Goal: Check status

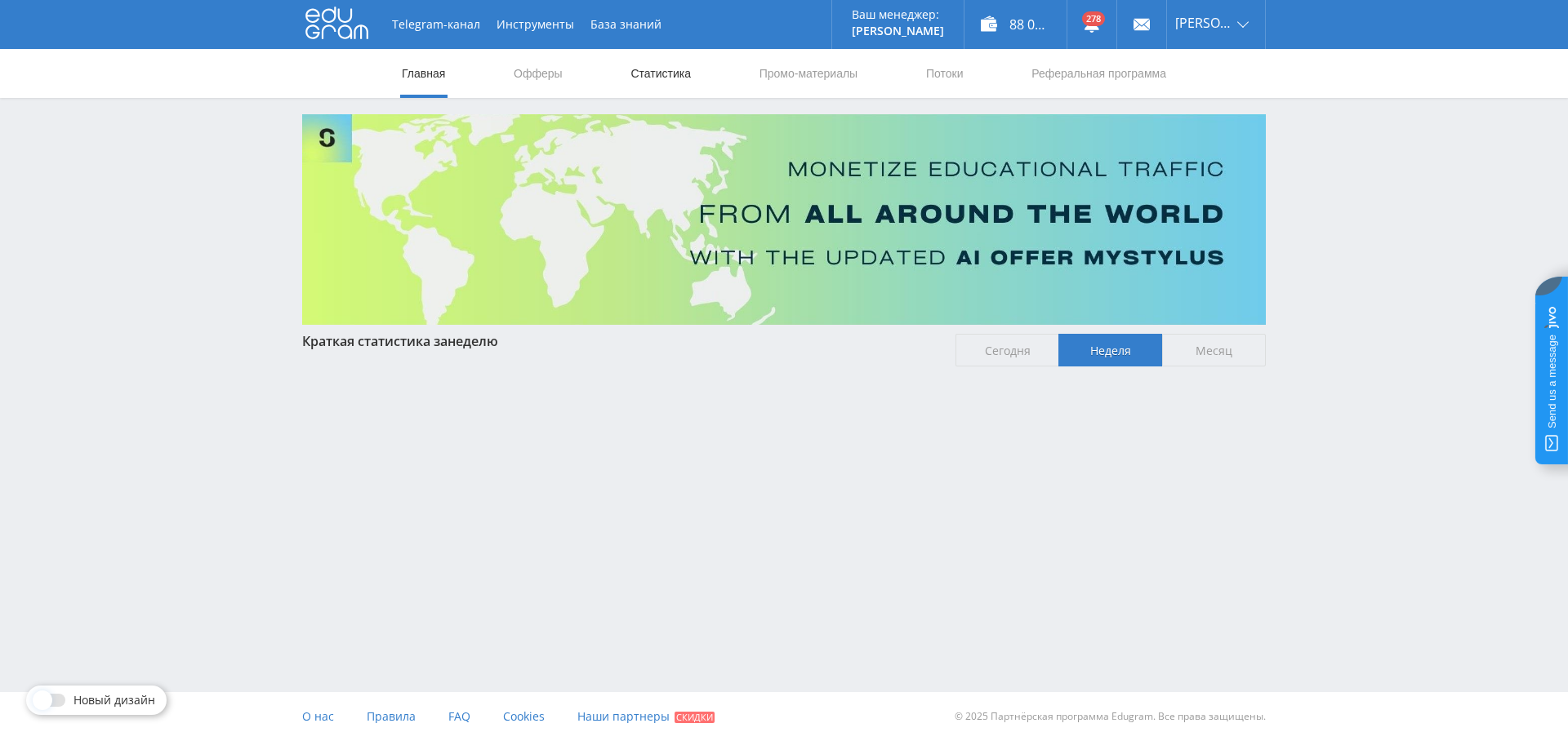
click at [650, 68] on link "Статистика" at bounding box center [660, 74] width 64 height 49
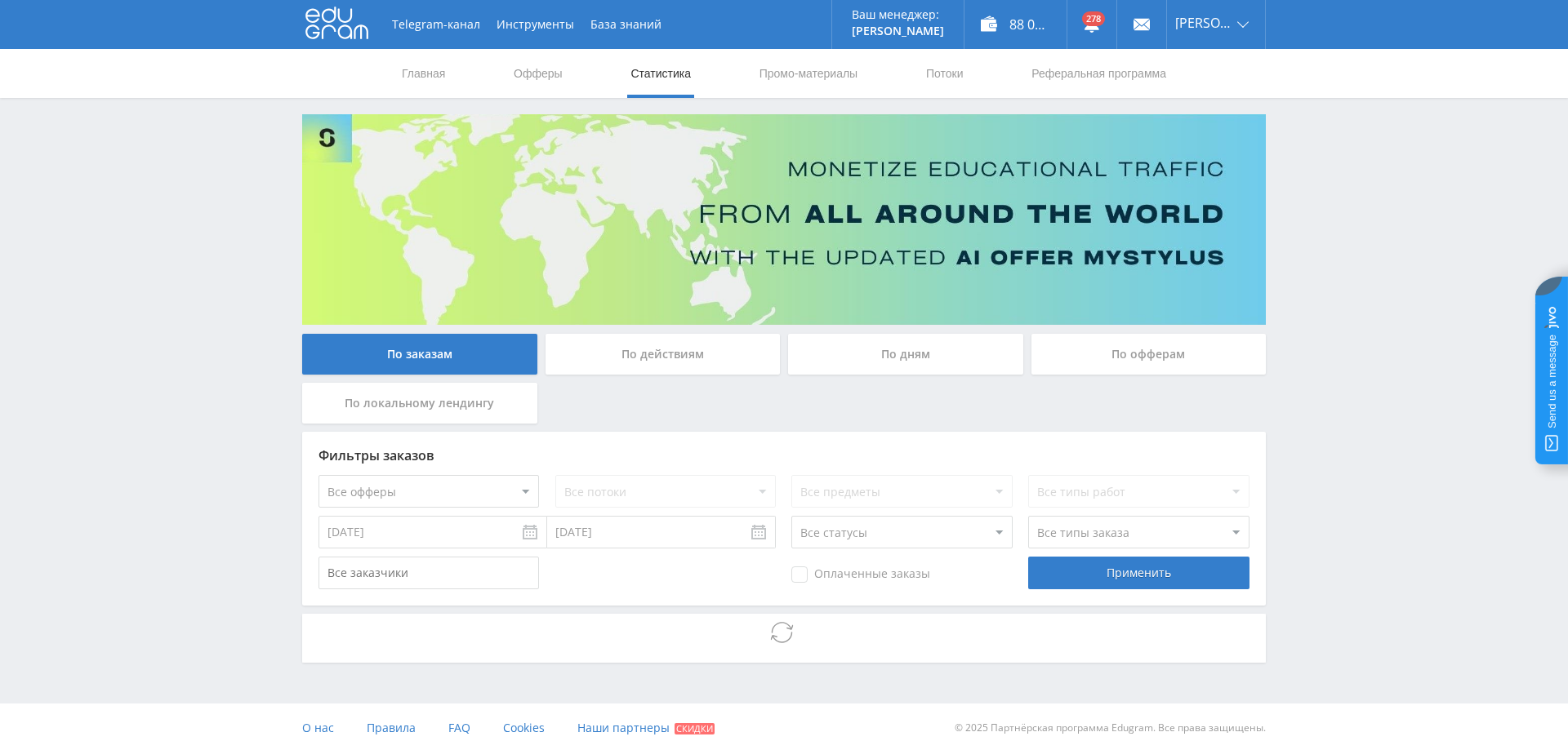
click at [895, 346] on div "По дням" at bounding box center [905, 354] width 235 height 41
click at [0, 0] on input "По дням" at bounding box center [0, 0] width 0 height 0
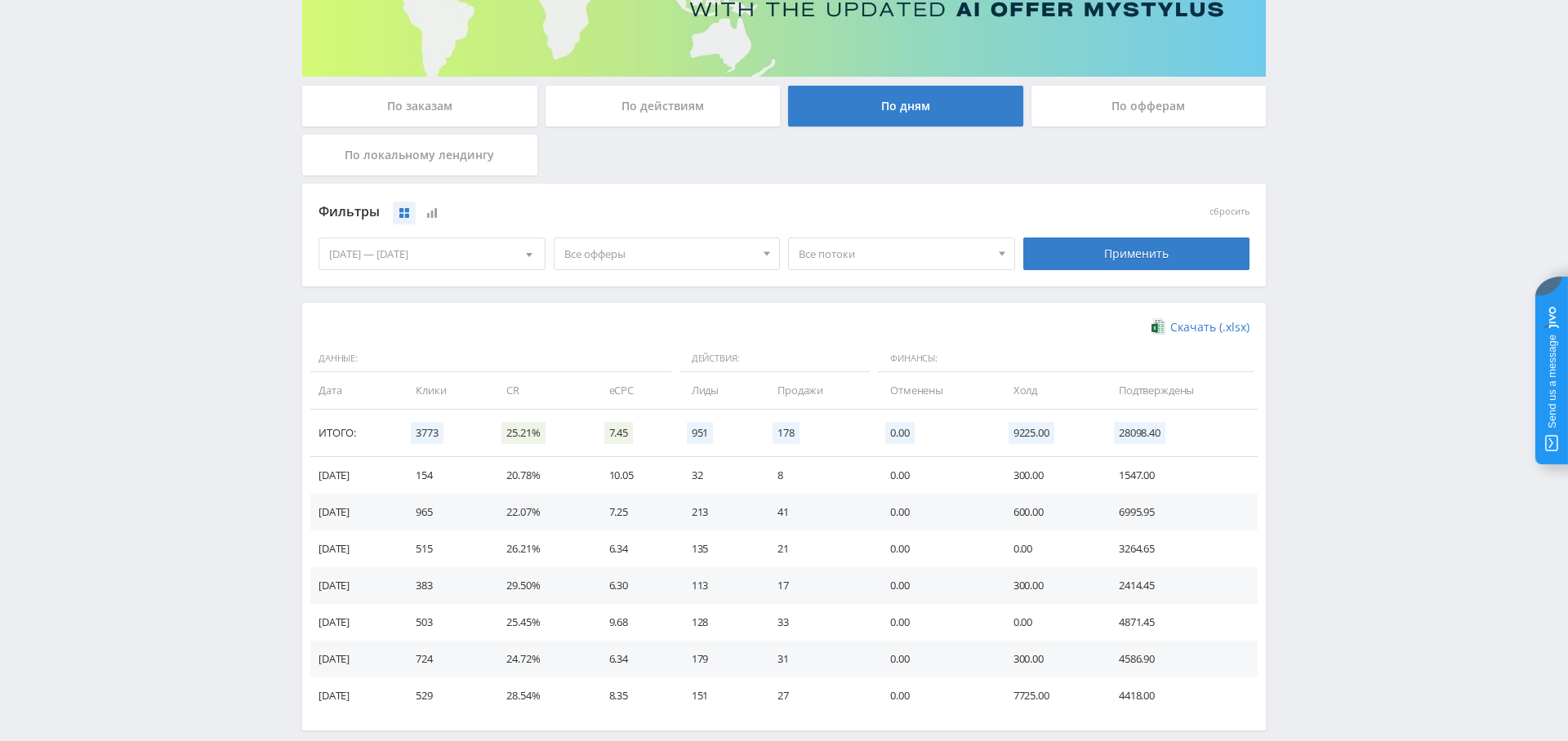
scroll to position [250, 0]
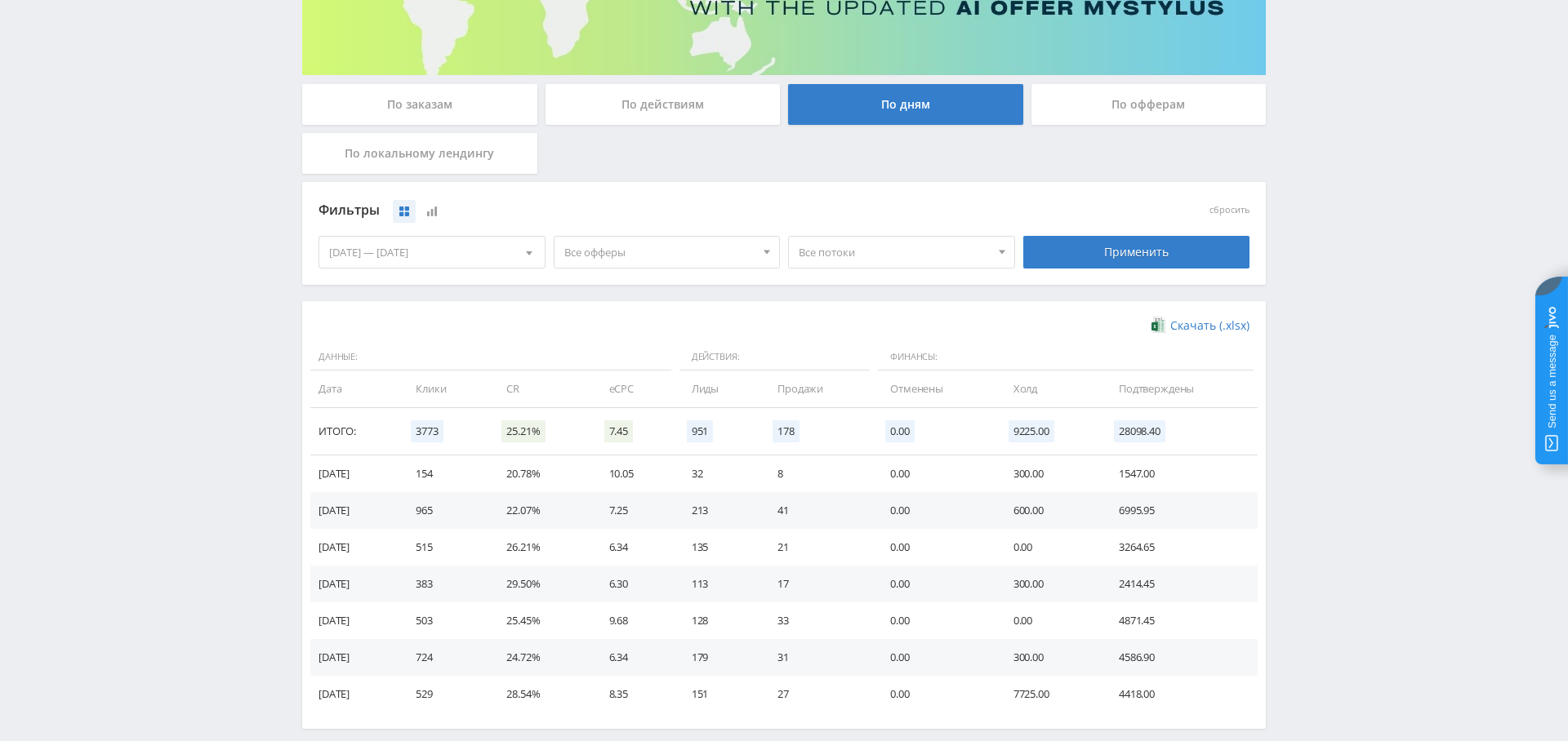
drag, startPoint x: 647, startPoint y: 254, endPoint x: 650, endPoint y: 264, distance: 10.4
click at [647, 254] on span "Все офферы" at bounding box center [659, 252] width 191 height 31
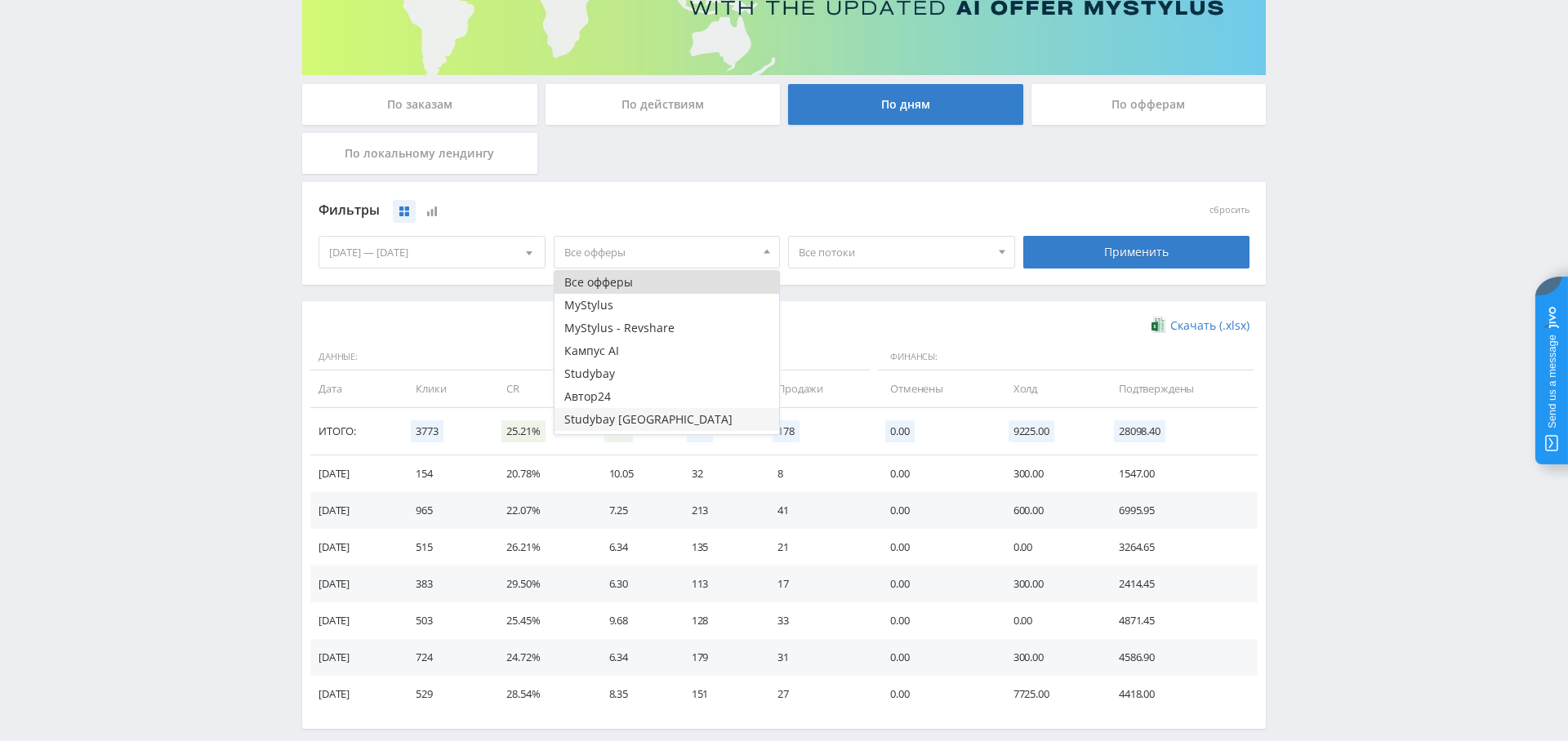
scroll to position [20, 0]
click at [637, 420] on button "Study AI (RevShare)" at bounding box center [667, 423] width 225 height 23
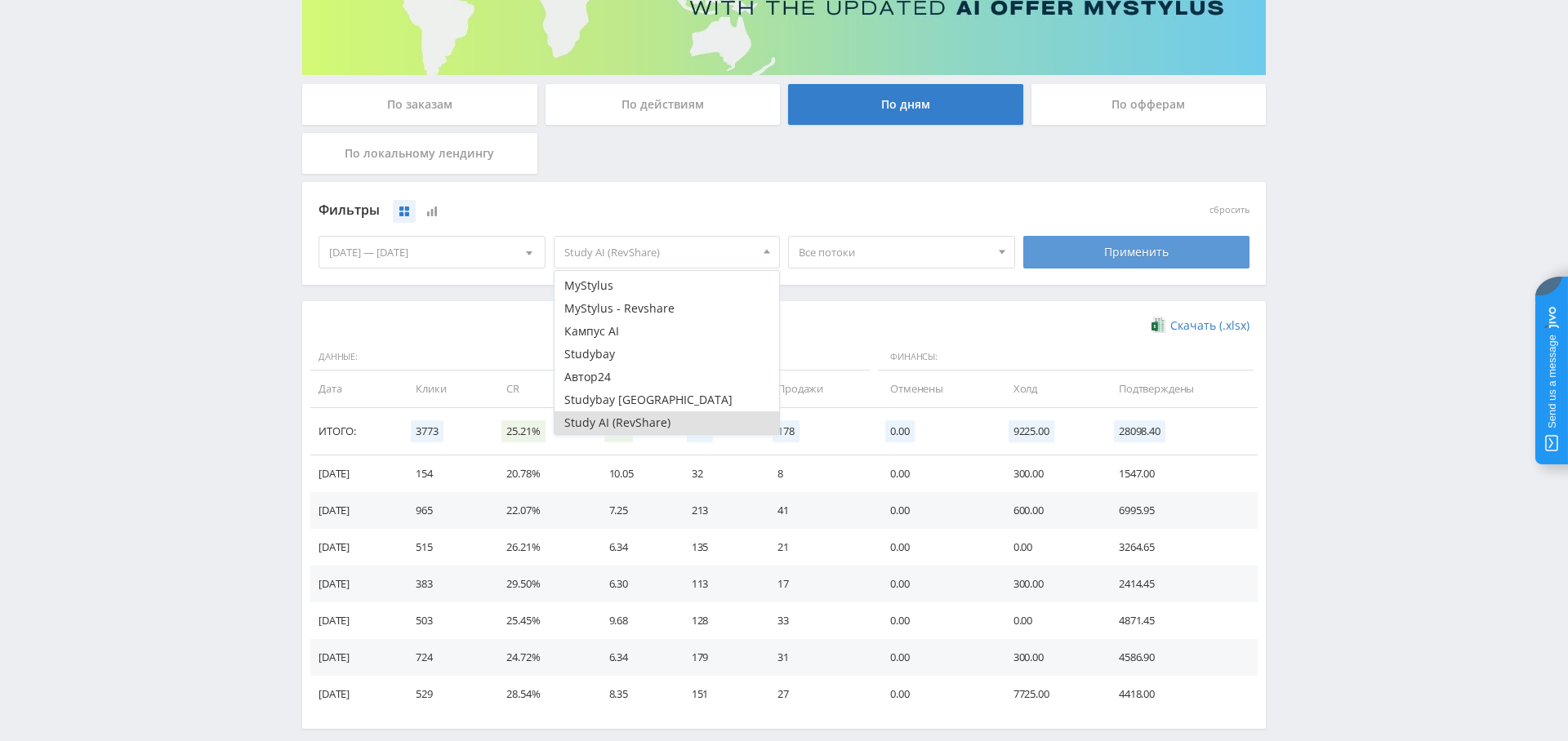
click at [1169, 240] on div "Применить" at bounding box center [1137, 252] width 227 height 32
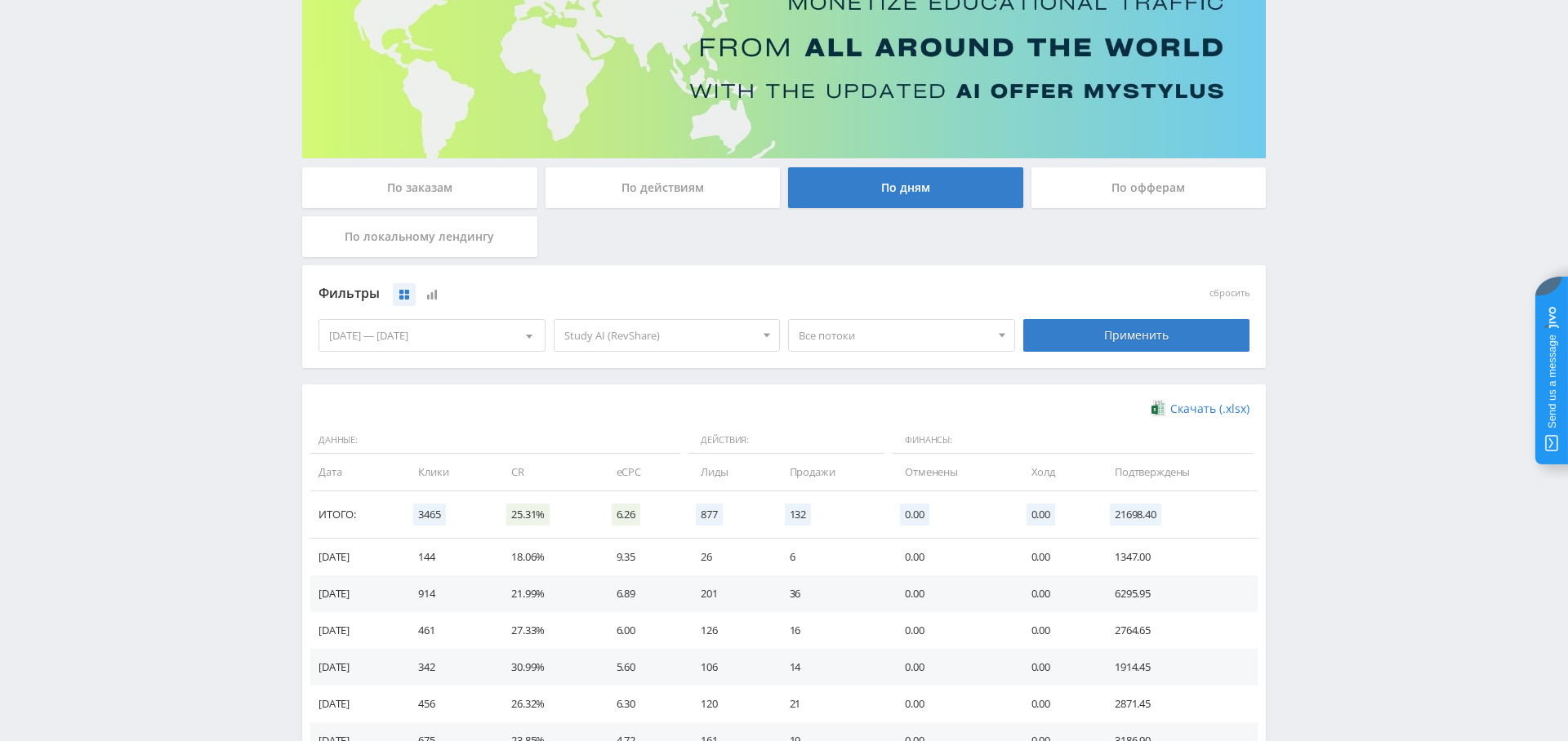
scroll to position [325, 0]
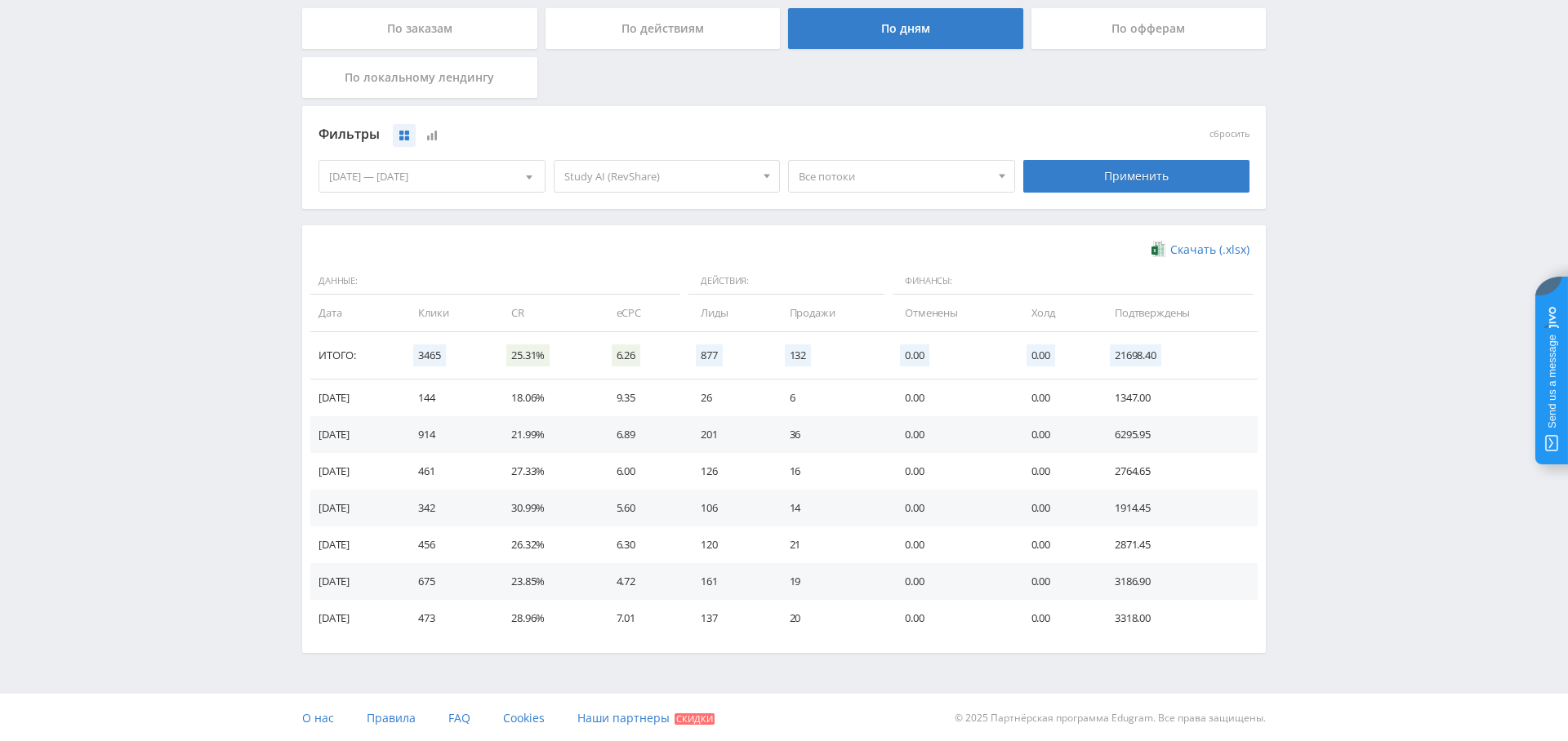
click at [480, 18] on div "По заказам" at bounding box center [420, 29] width 235 height 41
click at [0, 0] on input "По заказам" at bounding box center [0, 0] width 0 height 0
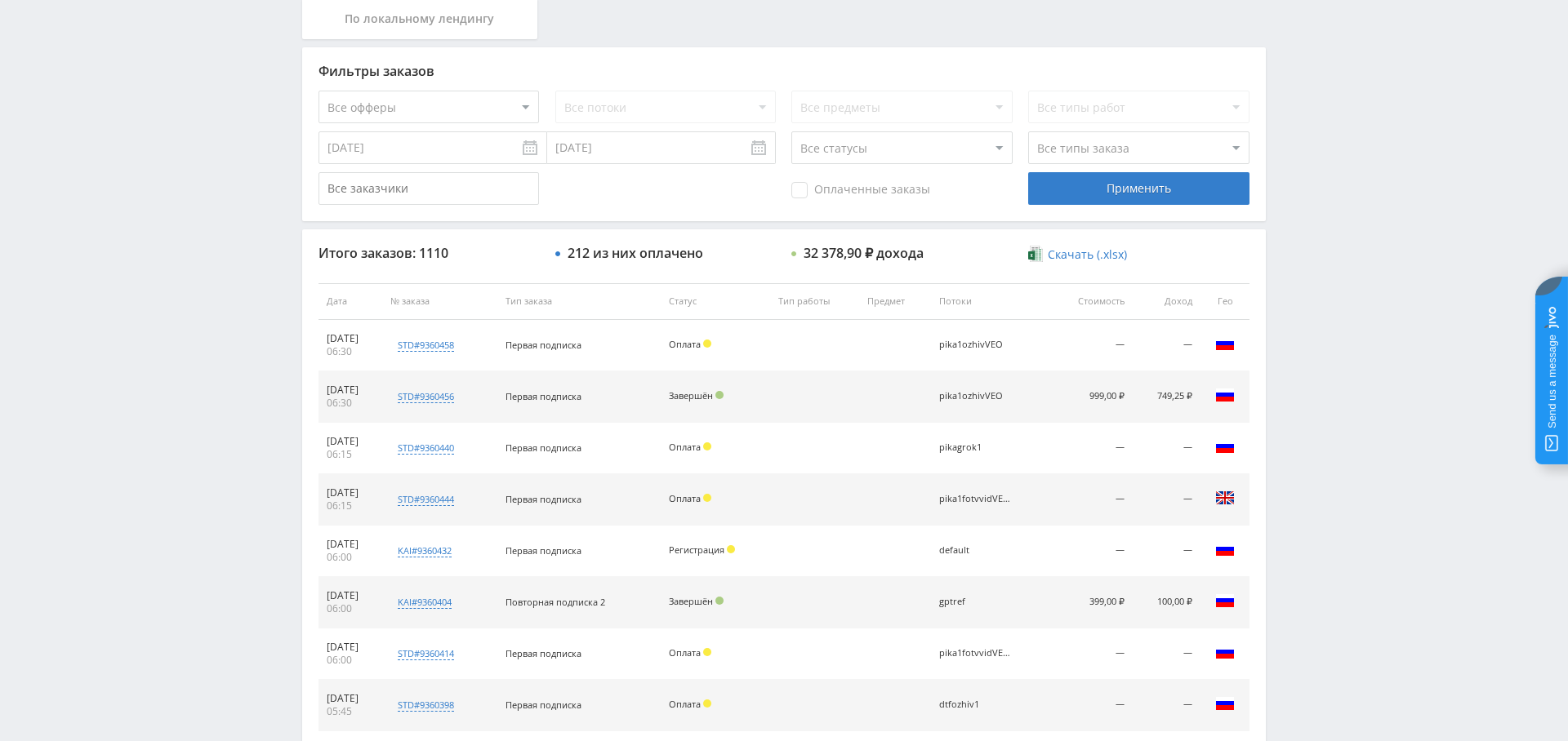
scroll to position [244, 0]
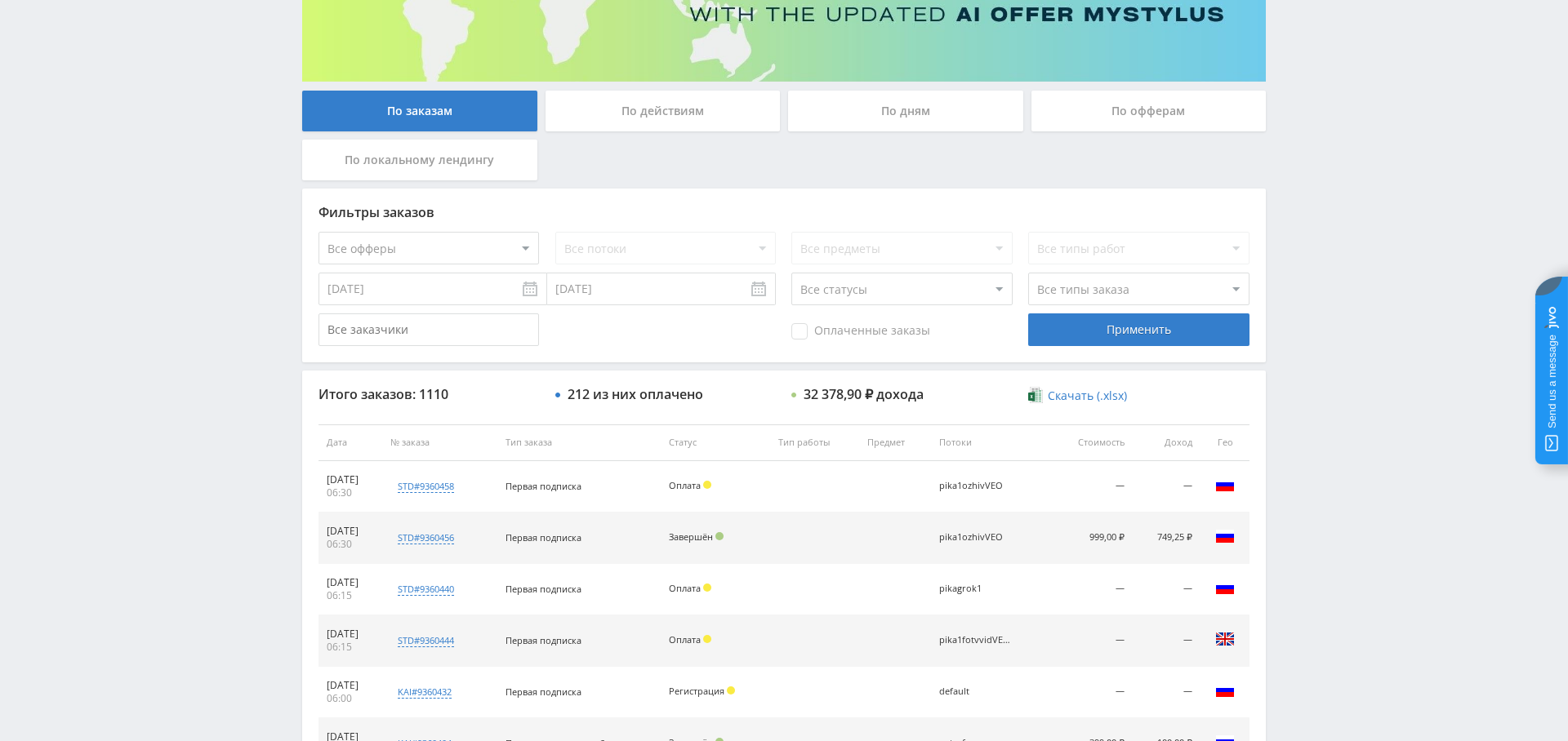
click at [860, 314] on div "Оплаченные заказы" at bounding box center [902, 330] width 221 height 32
click at [835, 324] on span "Оплаченные заказы" at bounding box center [861, 331] width 139 height 16
click at [0, 0] on input "Оплаченные заказы" at bounding box center [0, 0] width 0 height 0
drag, startPoint x: 1142, startPoint y: 329, endPoint x: 1008, endPoint y: 361, distance: 137.8
click at [1142, 329] on div "Применить" at bounding box center [1139, 330] width 221 height 32
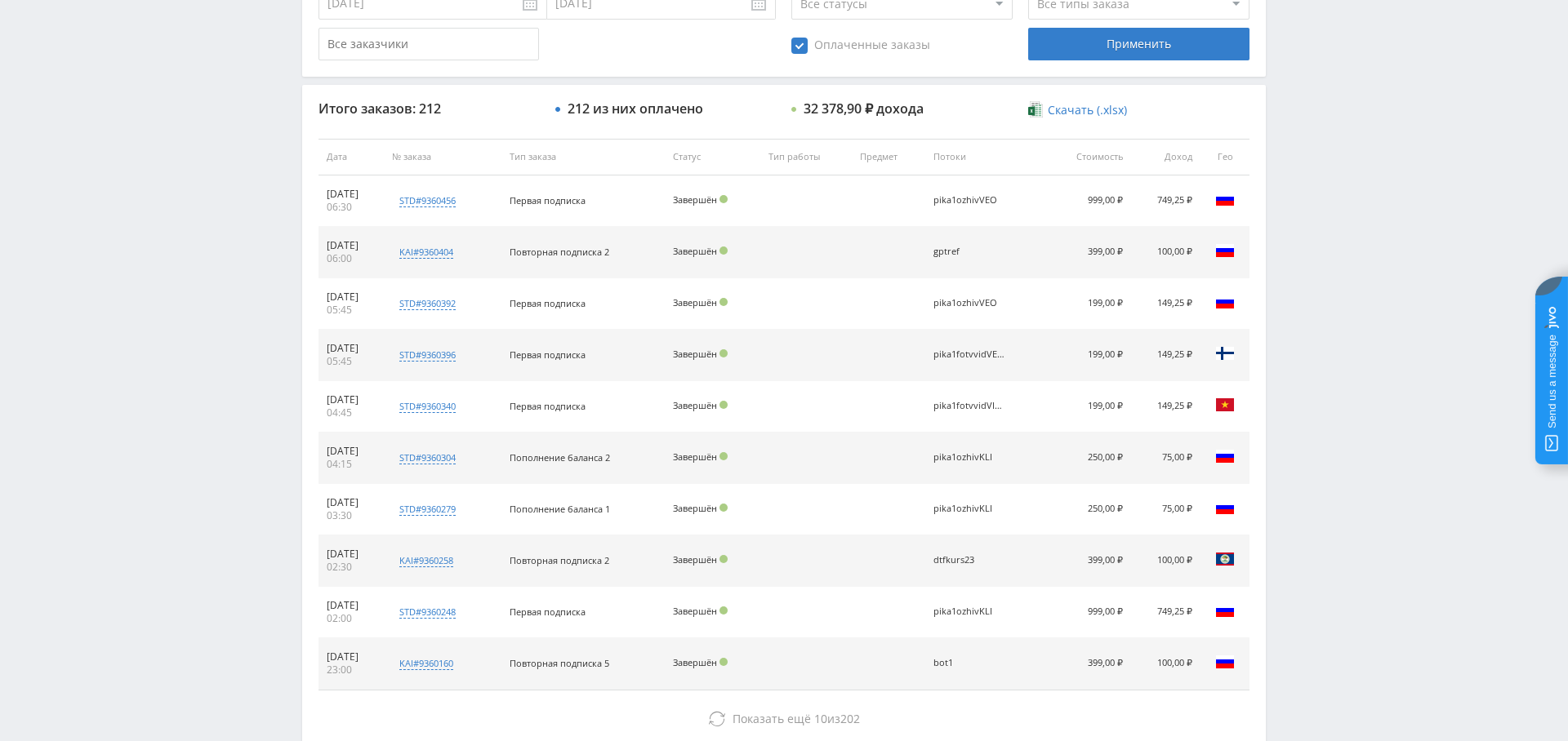
scroll to position [536, 0]
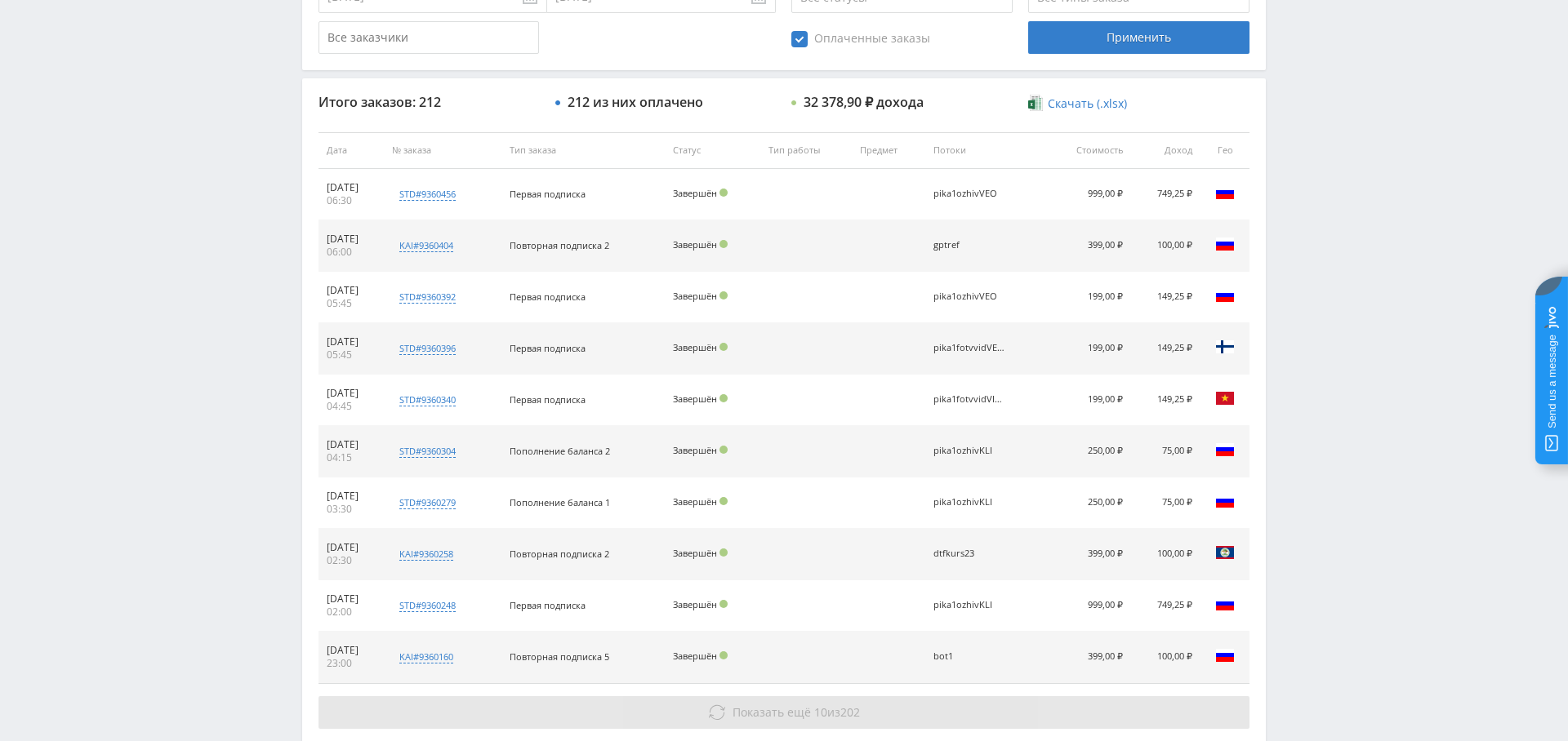
click at [826, 699] on button "Показать ещё 10 из 202" at bounding box center [784, 712] width 931 height 32
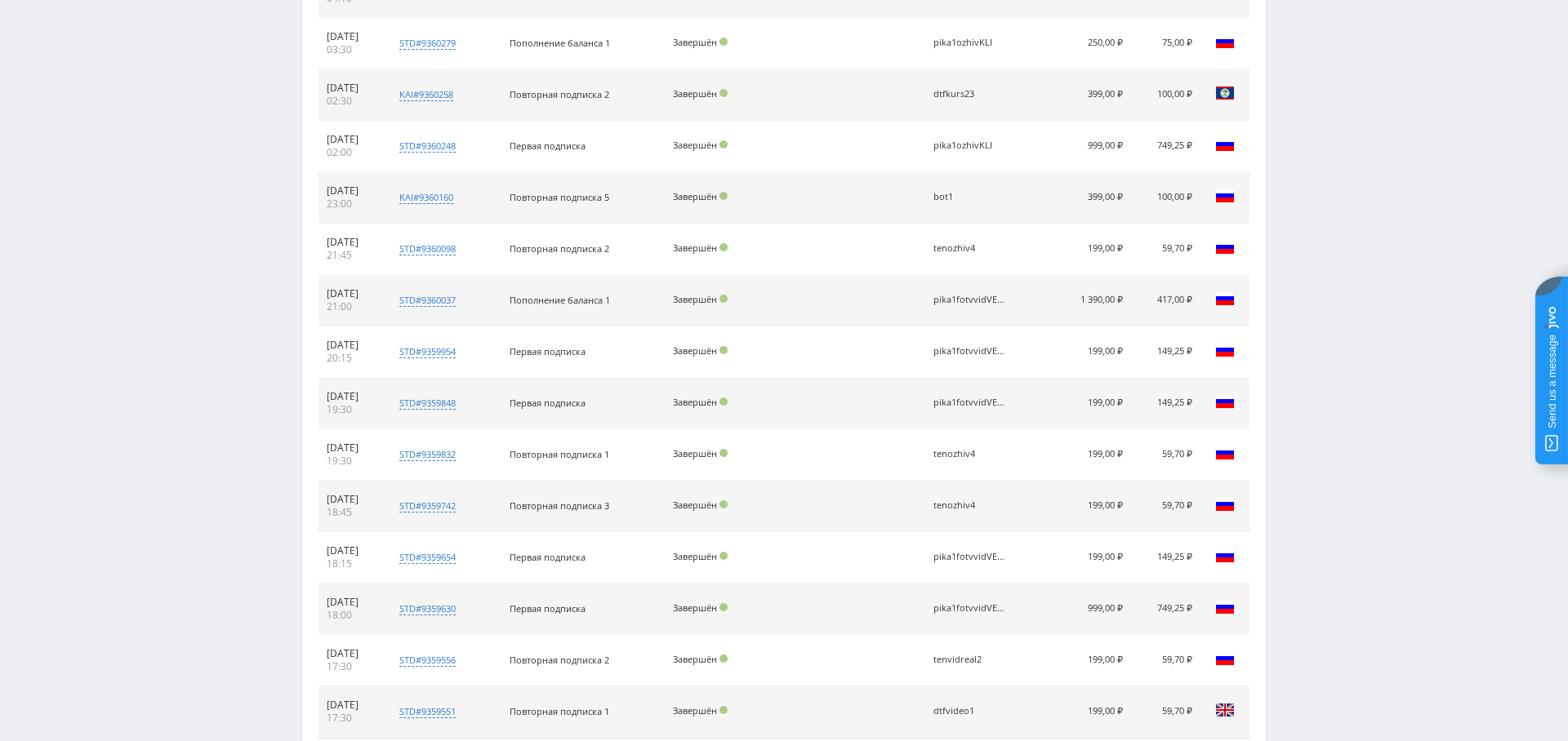
scroll to position [0, 0]
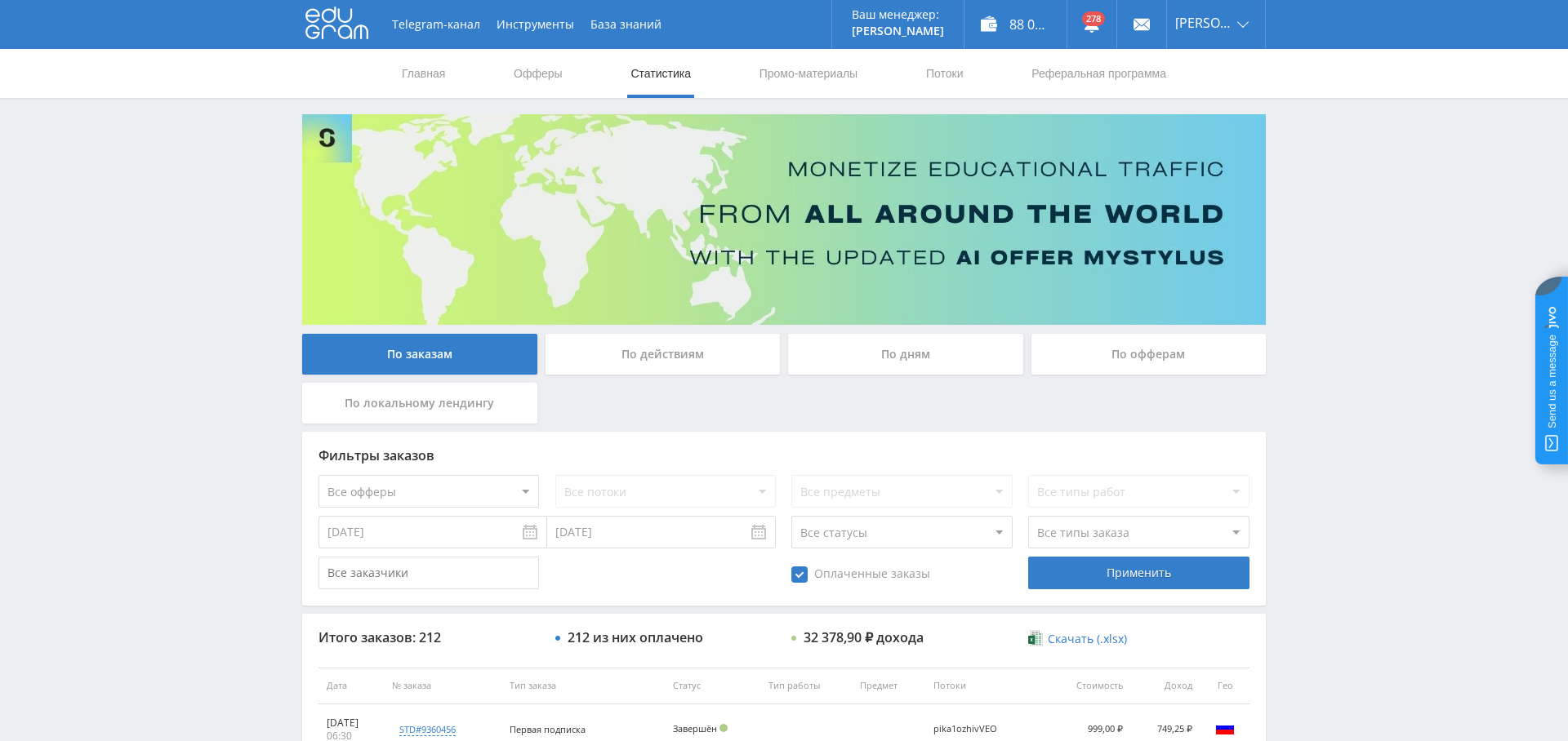
click at [920, 356] on div "По дням" at bounding box center [905, 354] width 235 height 41
click at [0, 0] on input "По дням" at bounding box center [0, 0] width 0 height 0
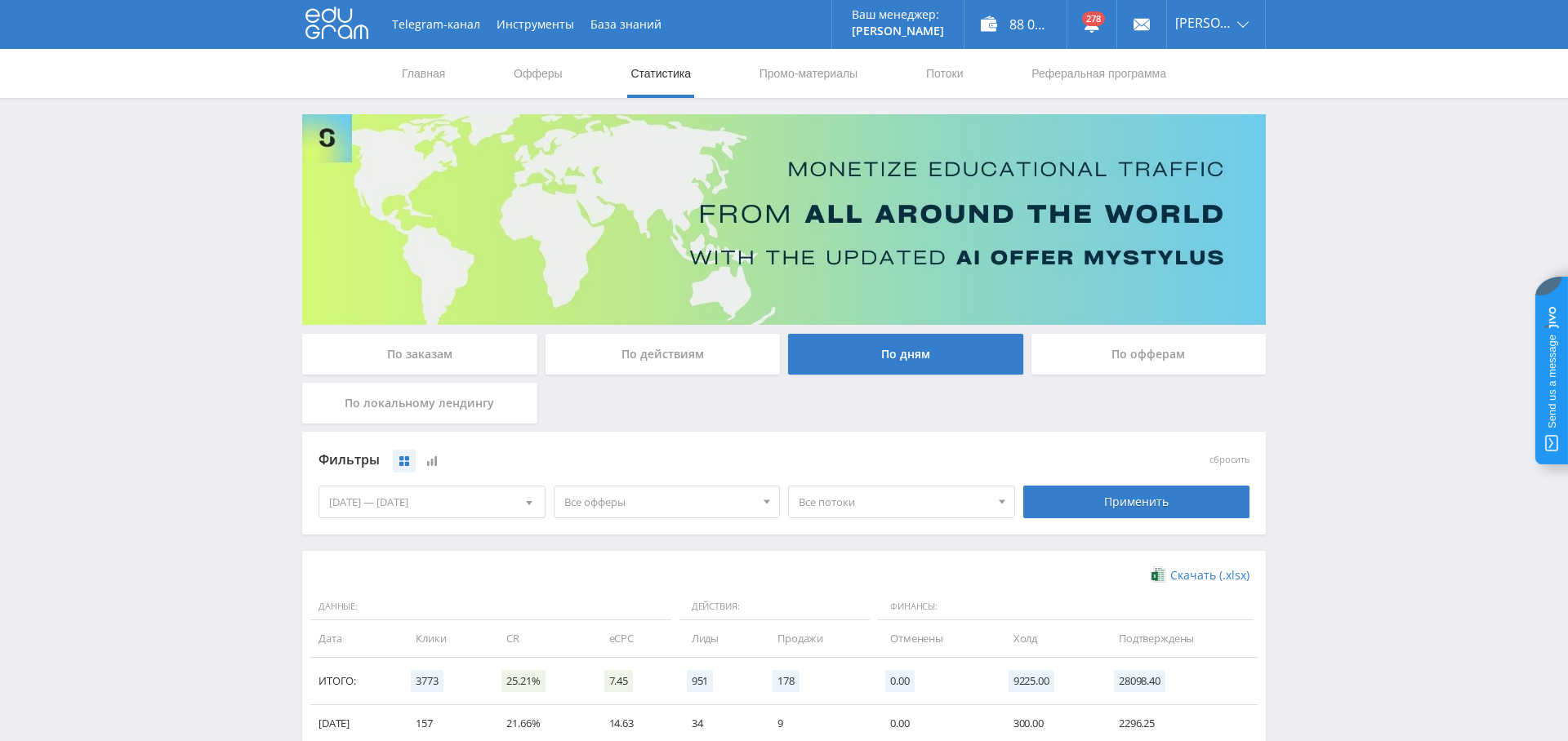
click at [675, 494] on span "Все офферы" at bounding box center [659, 502] width 191 height 31
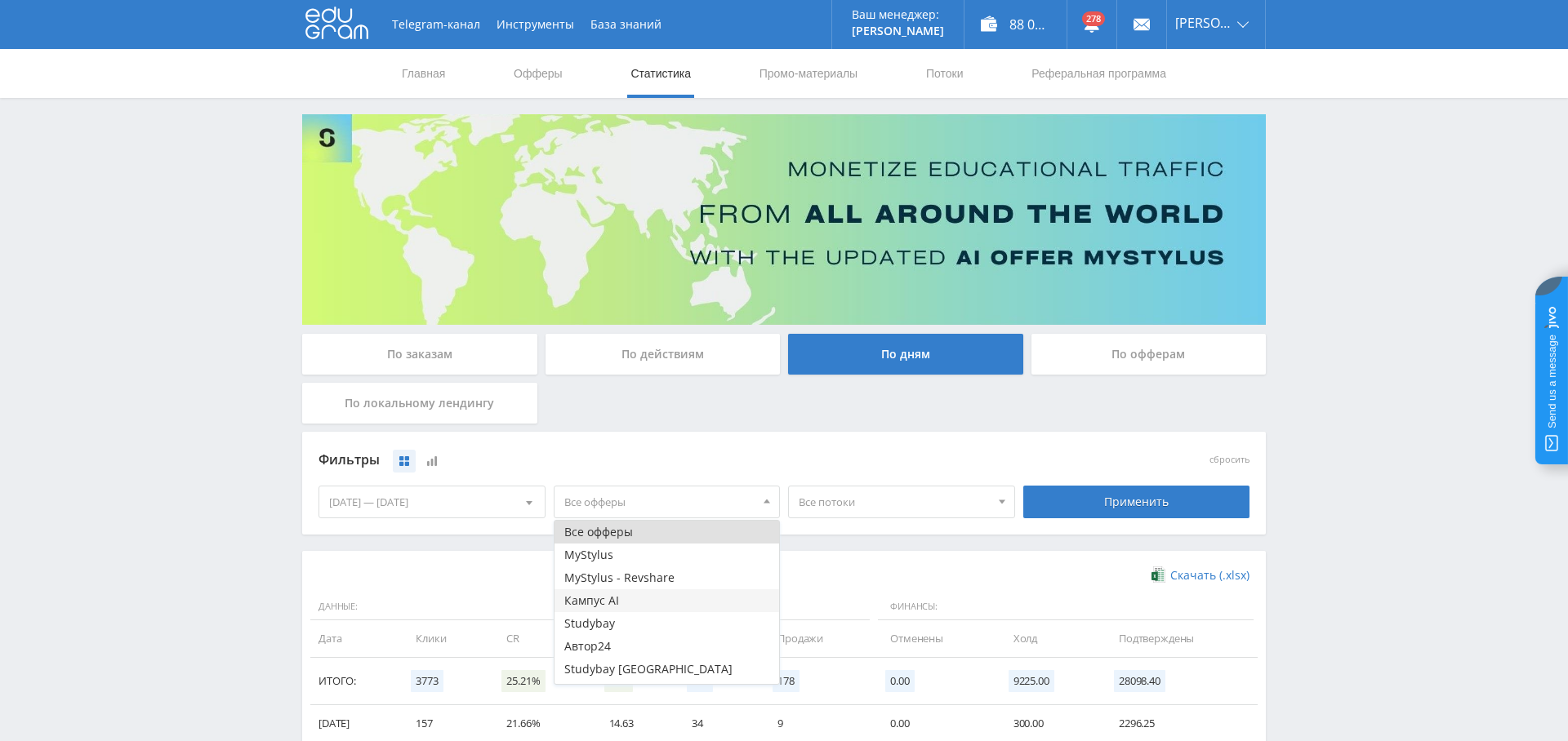
scroll to position [20, 0]
click at [648, 668] on button "Study AI (RevShare)" at bounding box center [667, 673] width 225 height 23
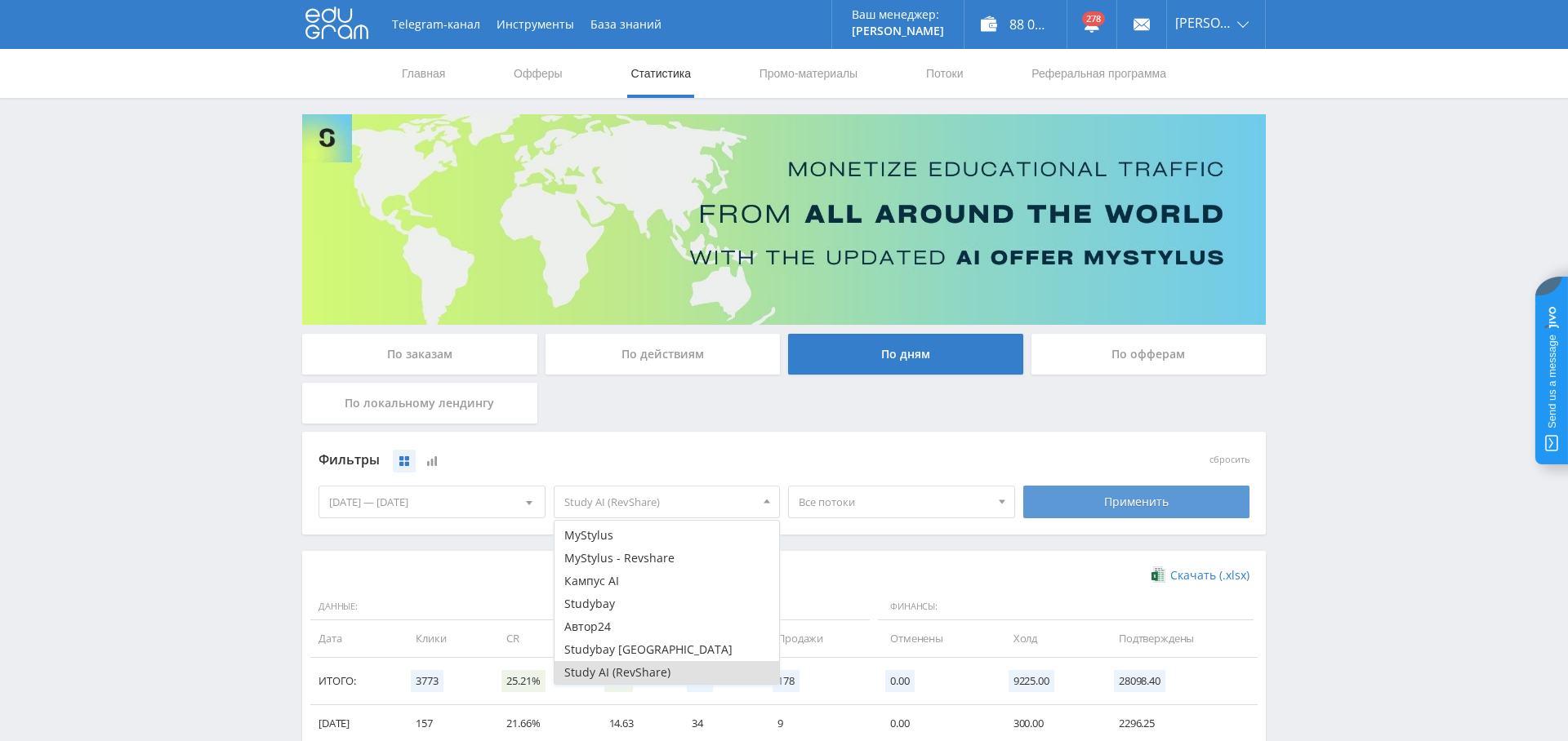
click at [1072, 502] on div "Применить" at bounding box center [1137, 502] width 227 height 32
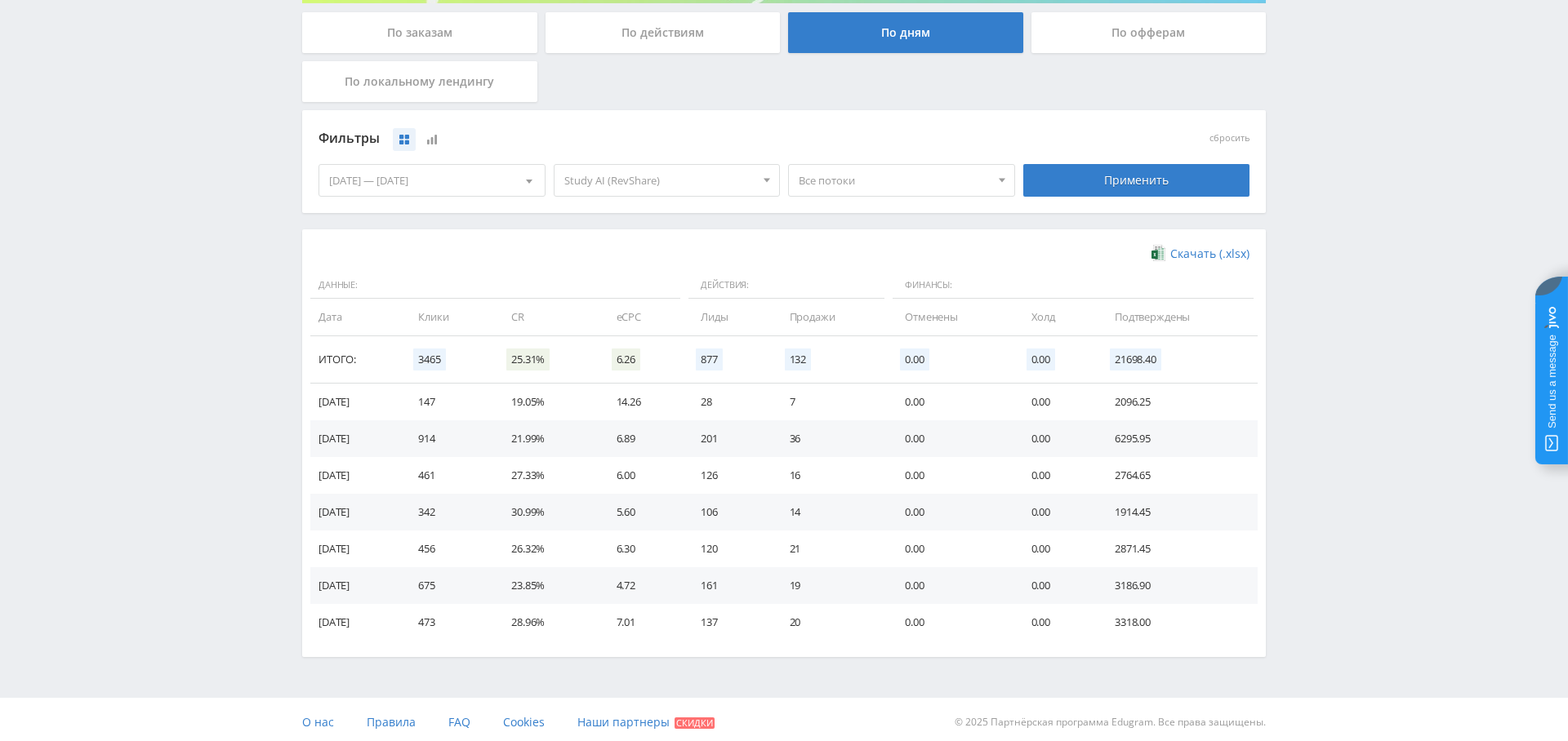
scroll to position [325, 0]
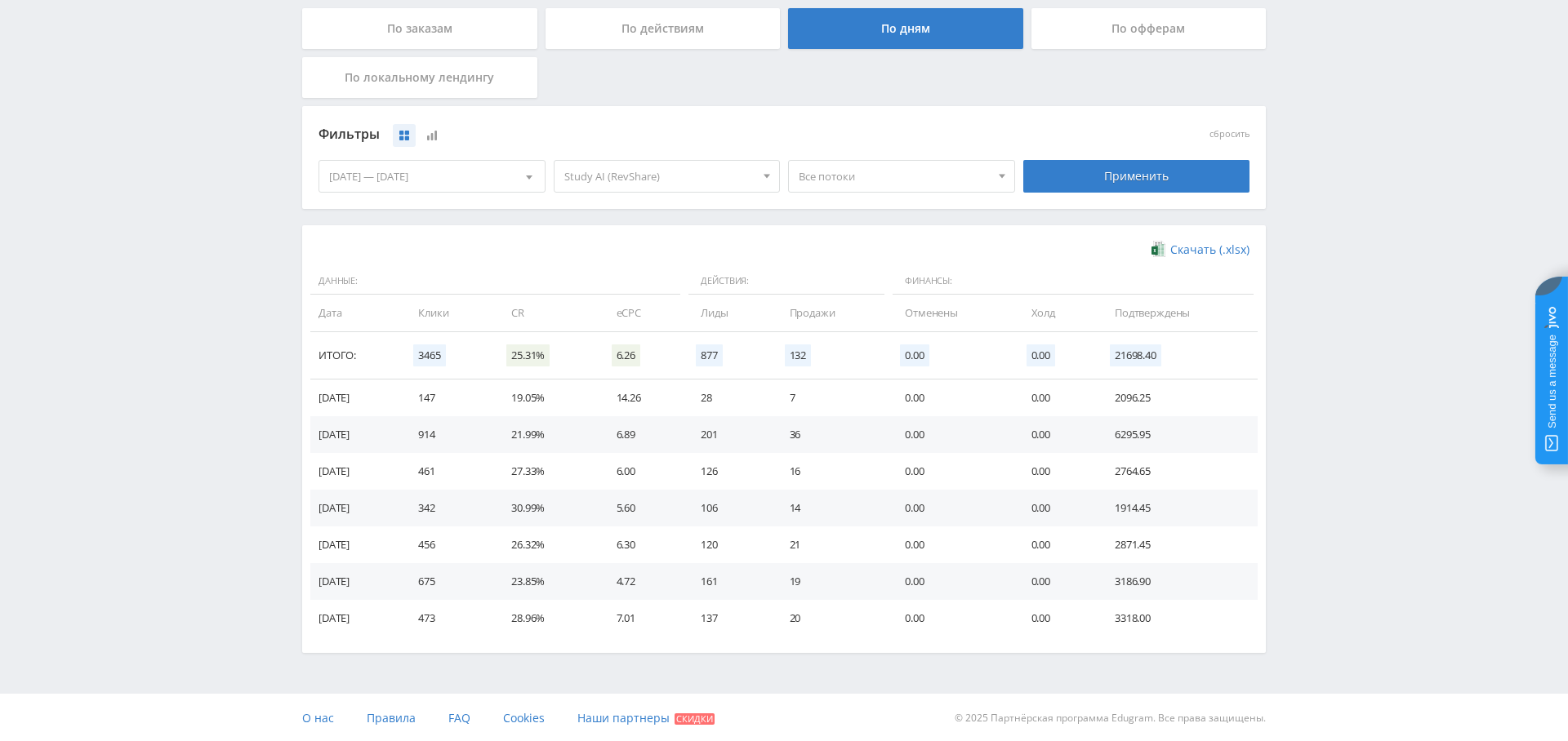
click at [851, 177] on span "Все потоки" at bounding box center [893, 176] width 191 height 31
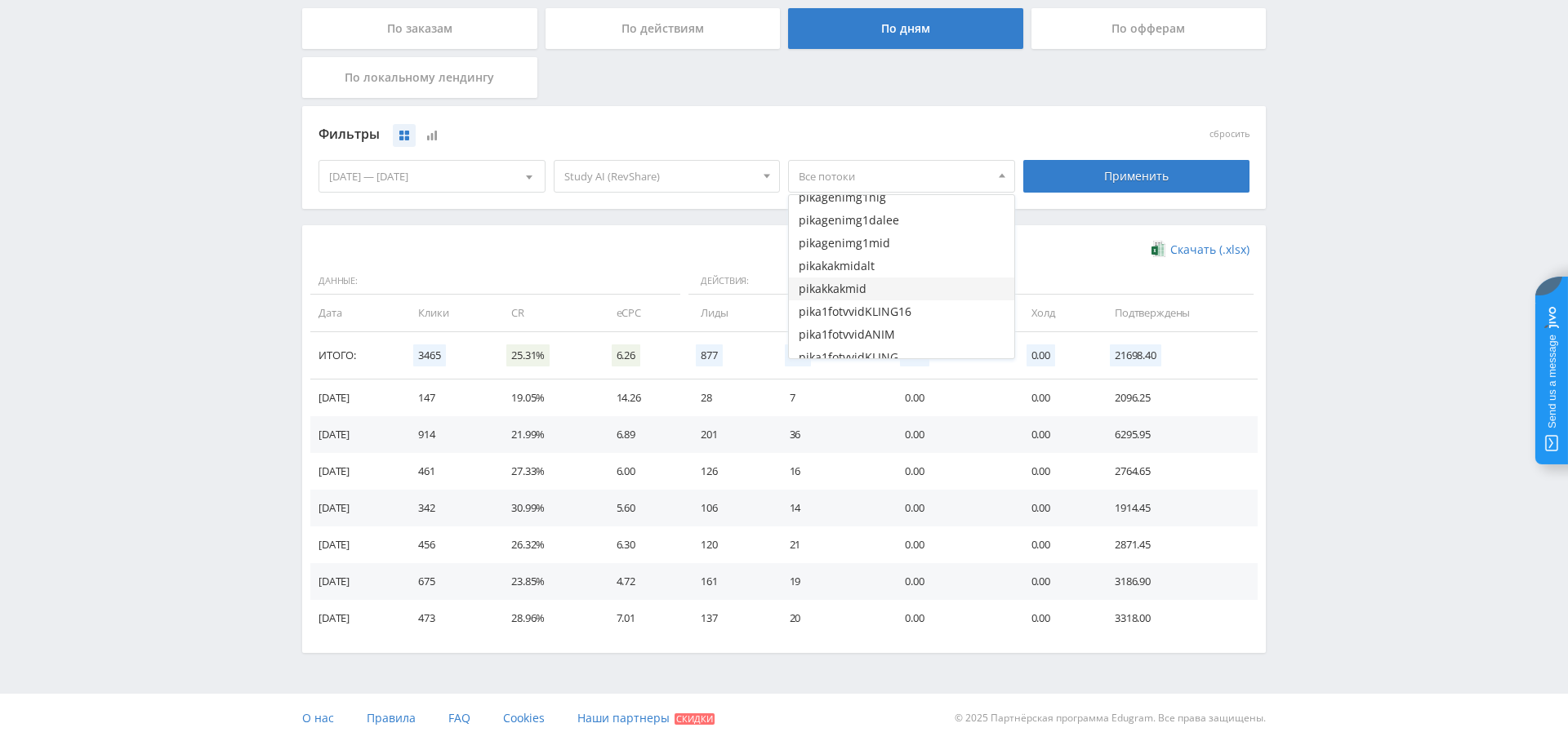
scroll to position [0, 0]
drag, startPoint x: 1392, startPoint y: 324, endPoint x: 1379, endPoint y: 320, distance: 13.6
click at [1392, 324] on div "Telegram-канал Инструменты База знаний Ваш менеджер: [PERSON_NAME] [PERSON_NAME…" at bounding box center [784, 209] width 1568 height 1069
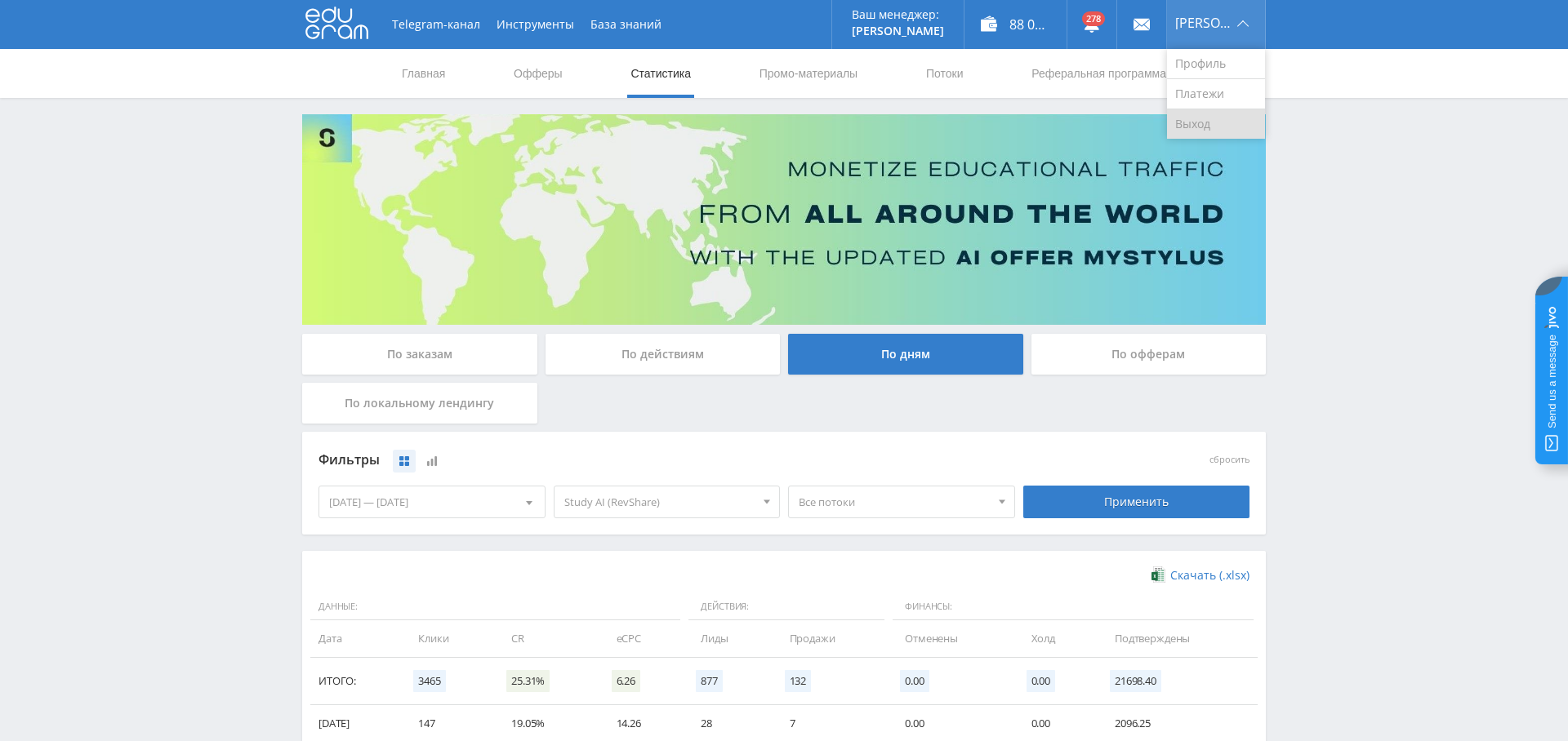
click at [1203, 125] on link "Выход" at bounding box center [1216, 124] width 98 height 29
